Goal: Contribute content

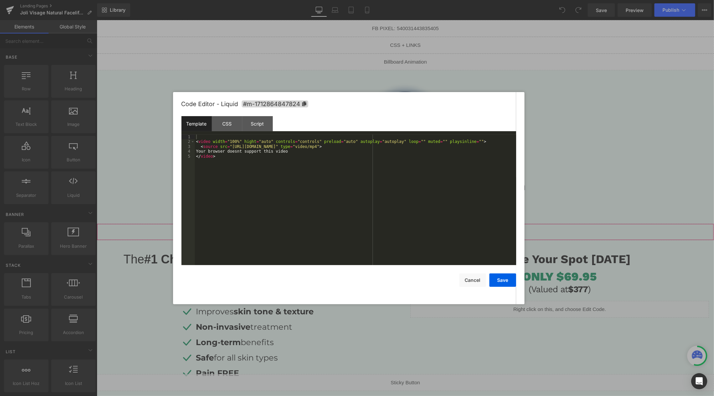
click at [494, 228] on div "Liquid" at bounding box center [405, 231] width 618 height 17
drag, startPoint x: 389, startPoint y: 147, endPoint x: 229, endPoint y: 148, distance: 160.4
click at [229, 148] on div "< video width = "100%" hight = "auto" controls = "controls" preload = "auto" au…" at bounding box center [356, 205] width 322 height 140
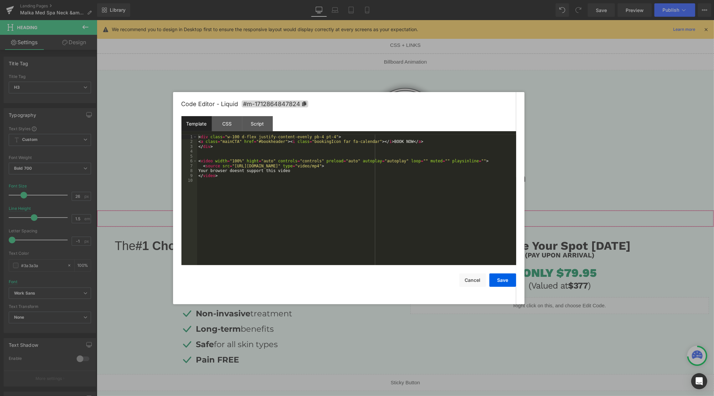
click at [463, 216] on div "Liquid" at bounding box center [405, 218] width 618 height 17
click at [391, 167] on div "< div class = "w-100 d-flex justify-content-evenly pb-4 pt-4" > < a class = "ma…" at bounding box center [356, 205] width 319 height 140
drag, startPoint x: 393, startPoint y: 167, endPoint x: 232, endPoint y: 165, distance: 160.8
click at [232, 165] on div "< div class = "w-100 d-flex justify-content-evenly pb-4 pt-4" > < a class = "ma…" at bounding box center [356, 205] width 319 height 140
click at [497, 278] on button "Save" at bounding box center [503, 280] width 27 height 13
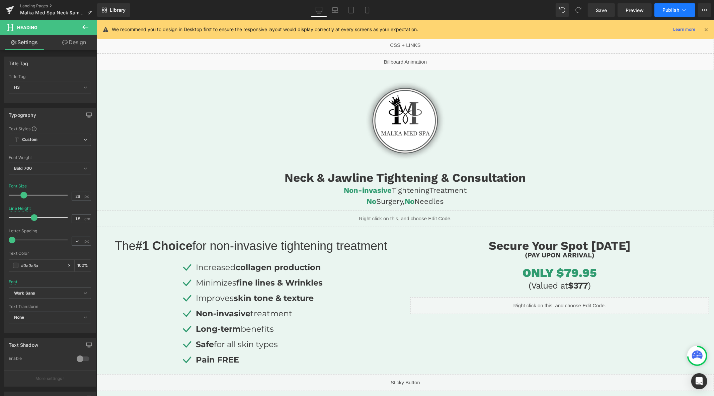
click at [664, 11] on span "Publish" at bounding box center [671, 9] width 17 height 5
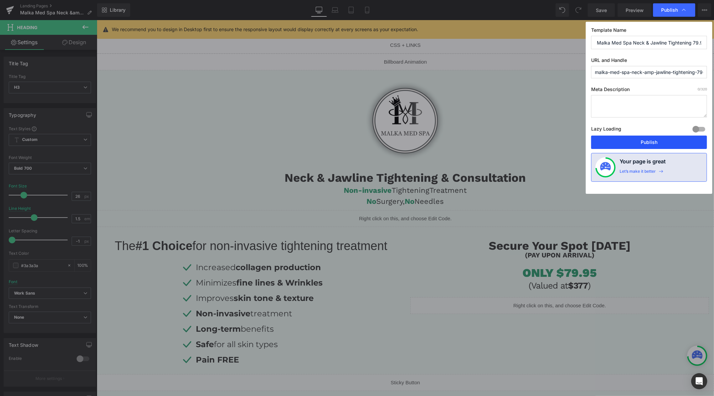
click at [633, 144] on button "Publish" at bounding box center [649, 142] width 116 height 13
